Goal: Task Accomplishment & Management: Use online tool/utility

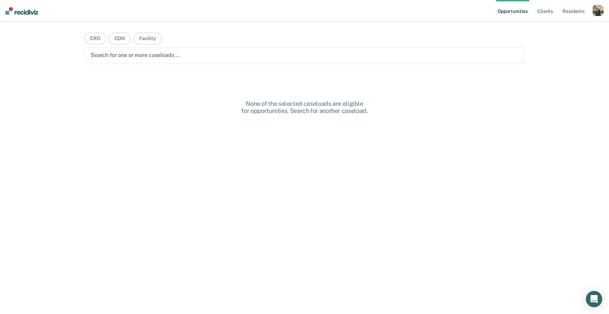
click at [597, 13] on div "button" at bounding box center [597, 10] width 11 height 11
click at [553, 28] on link "Profile" at bounding box center [570, 28] width 55 height 6
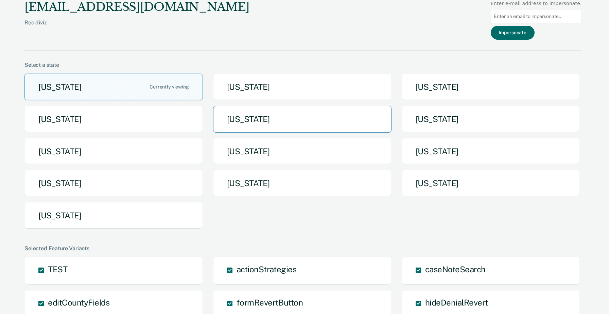
click at [296, 123] on button "[US_STATE]" at bounding box center [302, 119] width 178 height 27
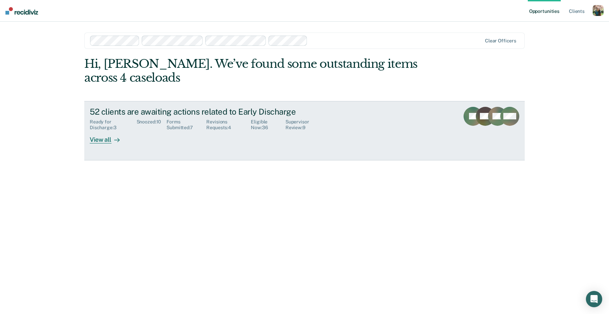
click at [269, 133] on link "52 clients are awaiting actions related to Early Discharge Ready for Discharge …" at bounding box center [304, 130] width 440 height 59
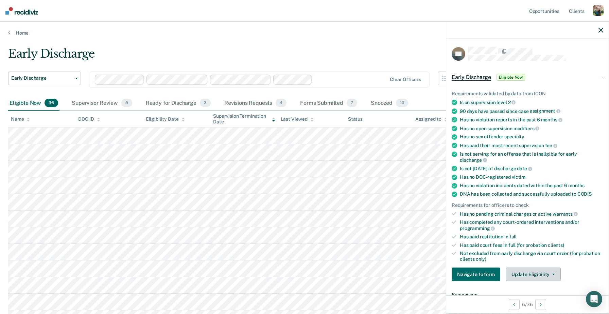
click at [521, 269] on button "Update Eligibility" at bounding box center [532, 275] width 55 height 14
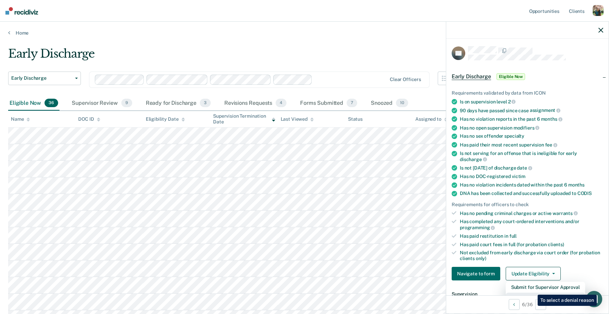
click at [532, 293] on button "Mark as Ineligible" at bounding box center [544, 298] width 79 height 11
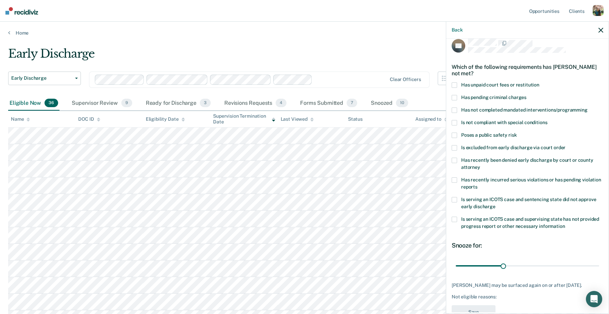
scroll to position [8, 0]
